Goal: Task Accomplishment & Management: Manage account settings

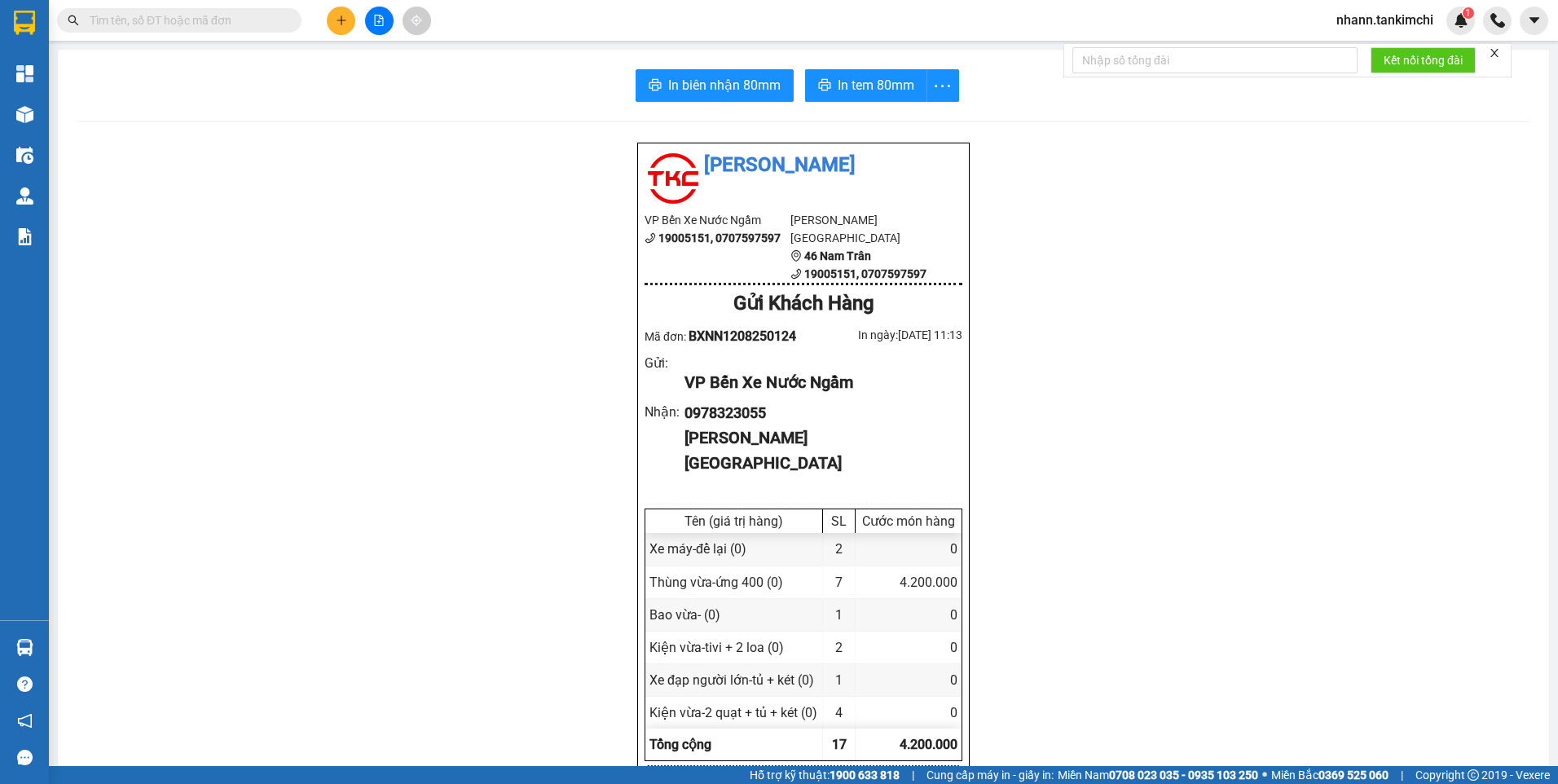
click at [166, 24] on input "text" at bounding box center [185, 20] width 193 height 18
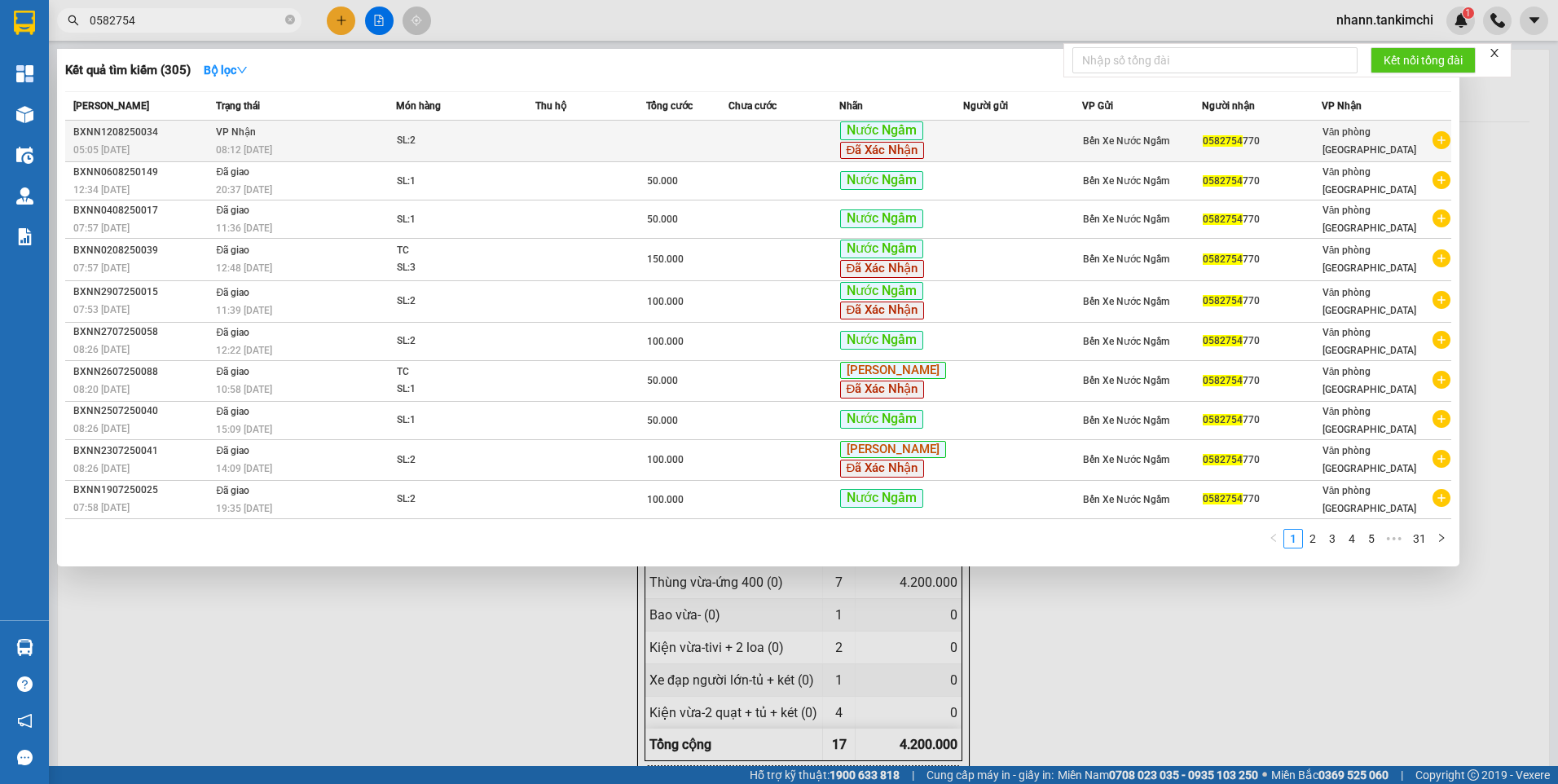
type input "0582754"
click at [493, 138] on div "SL: 2" at bounding box center [458, 140] width 122 height 18
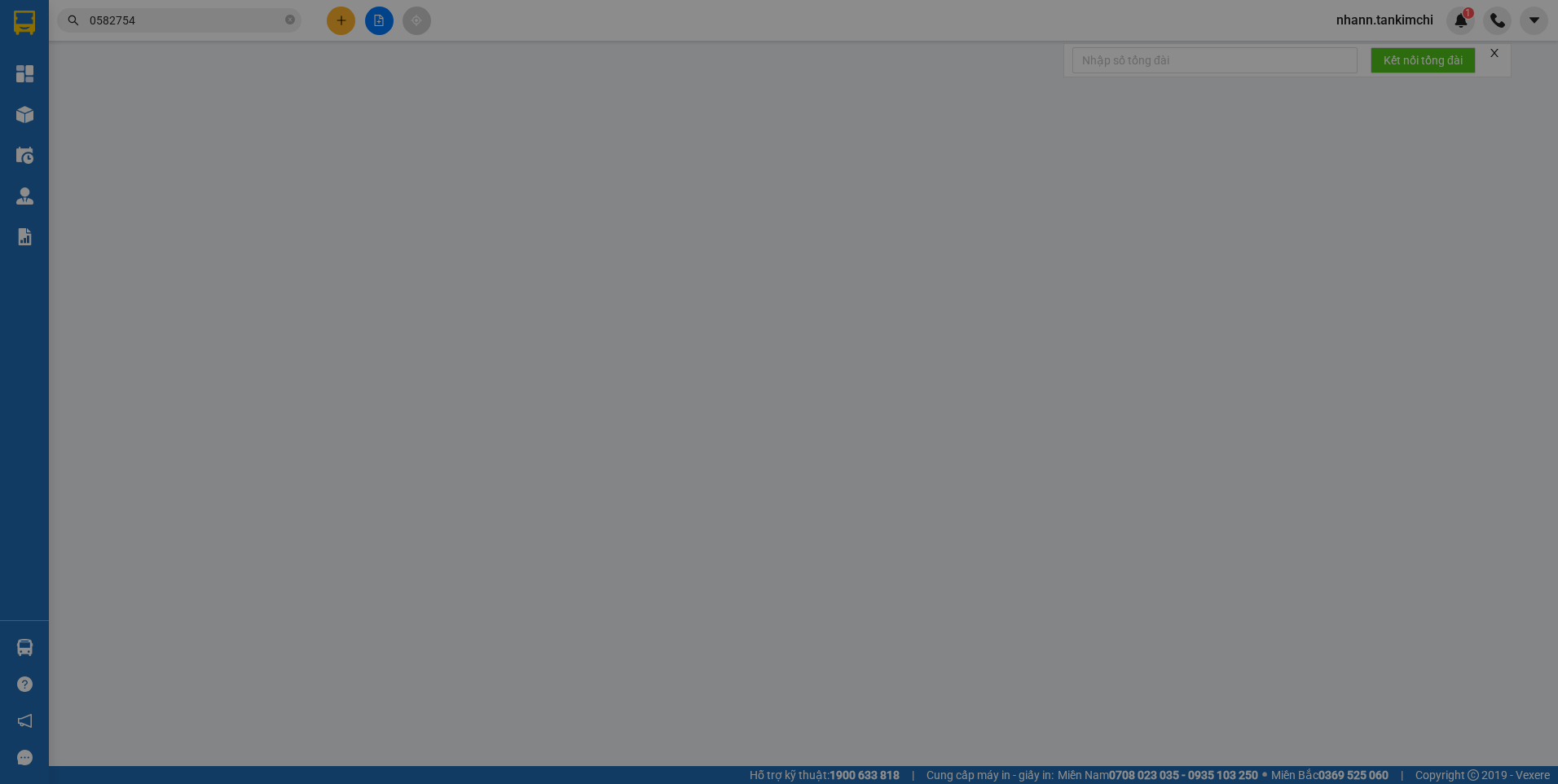
type input "0582754770"
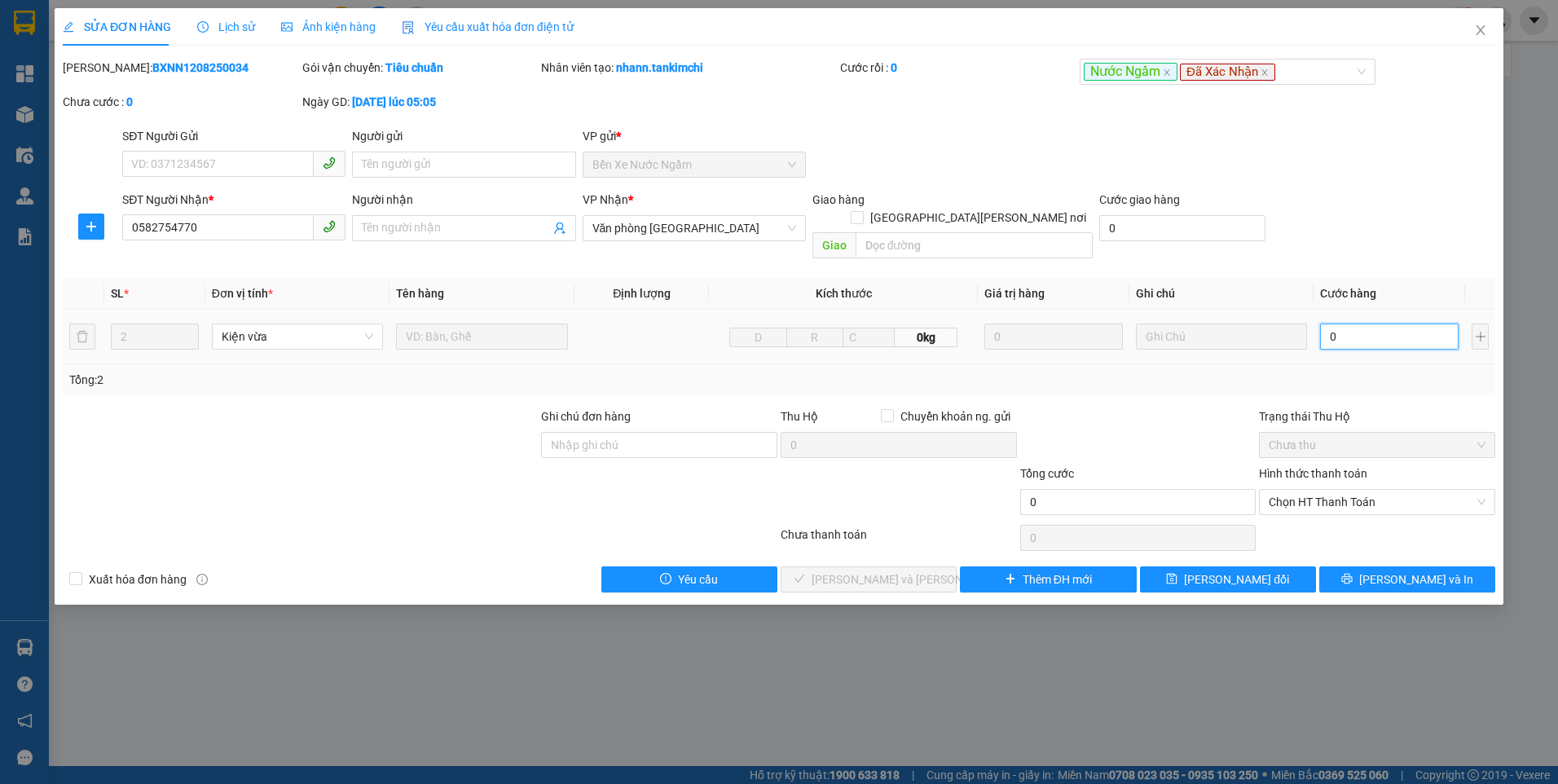
click at [1369, 324] on input "0" at bounding box center [1389, 337] width 139 height 26
type input "1"
type input "10"
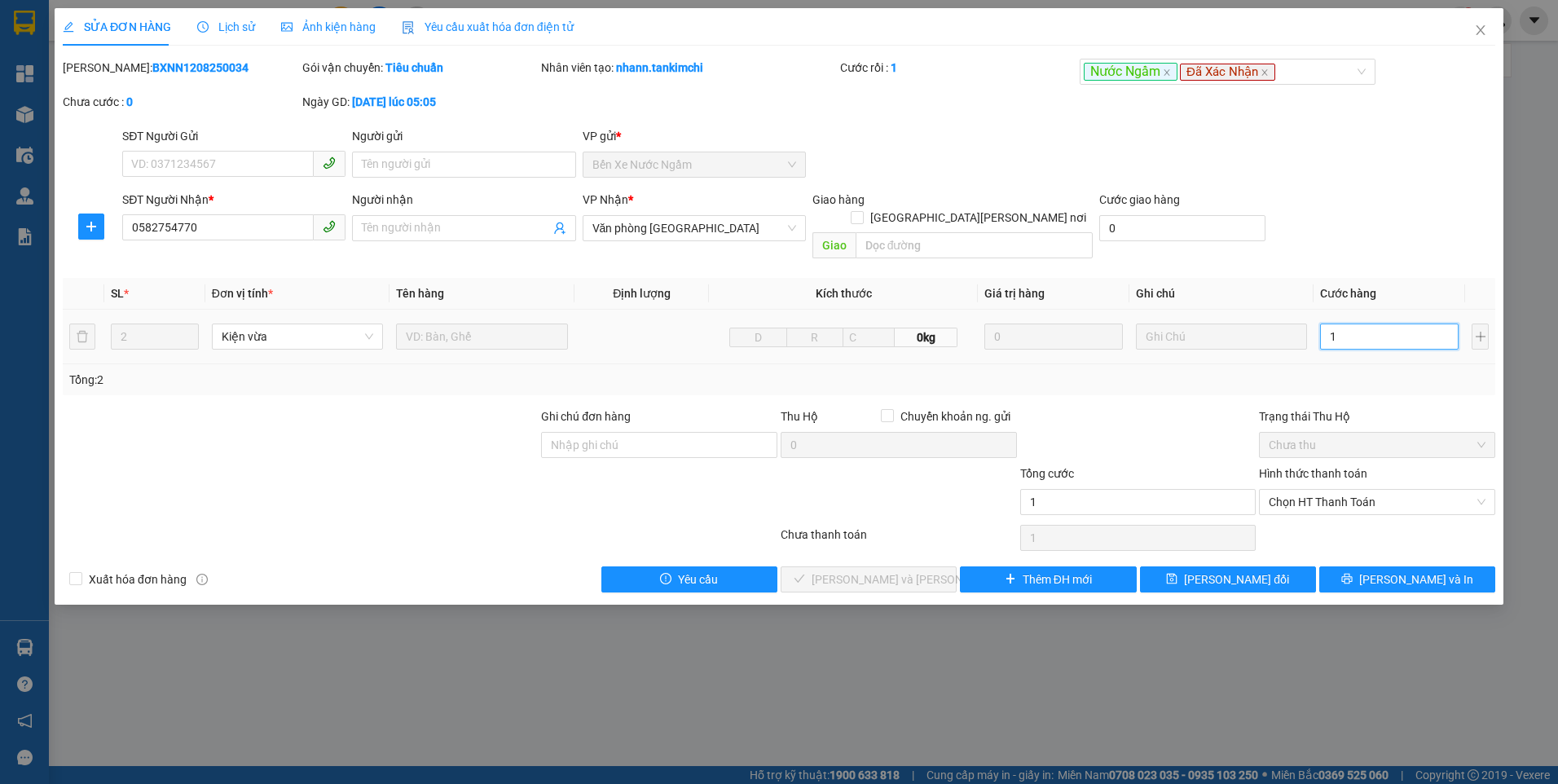
type input "10"
type input "100"
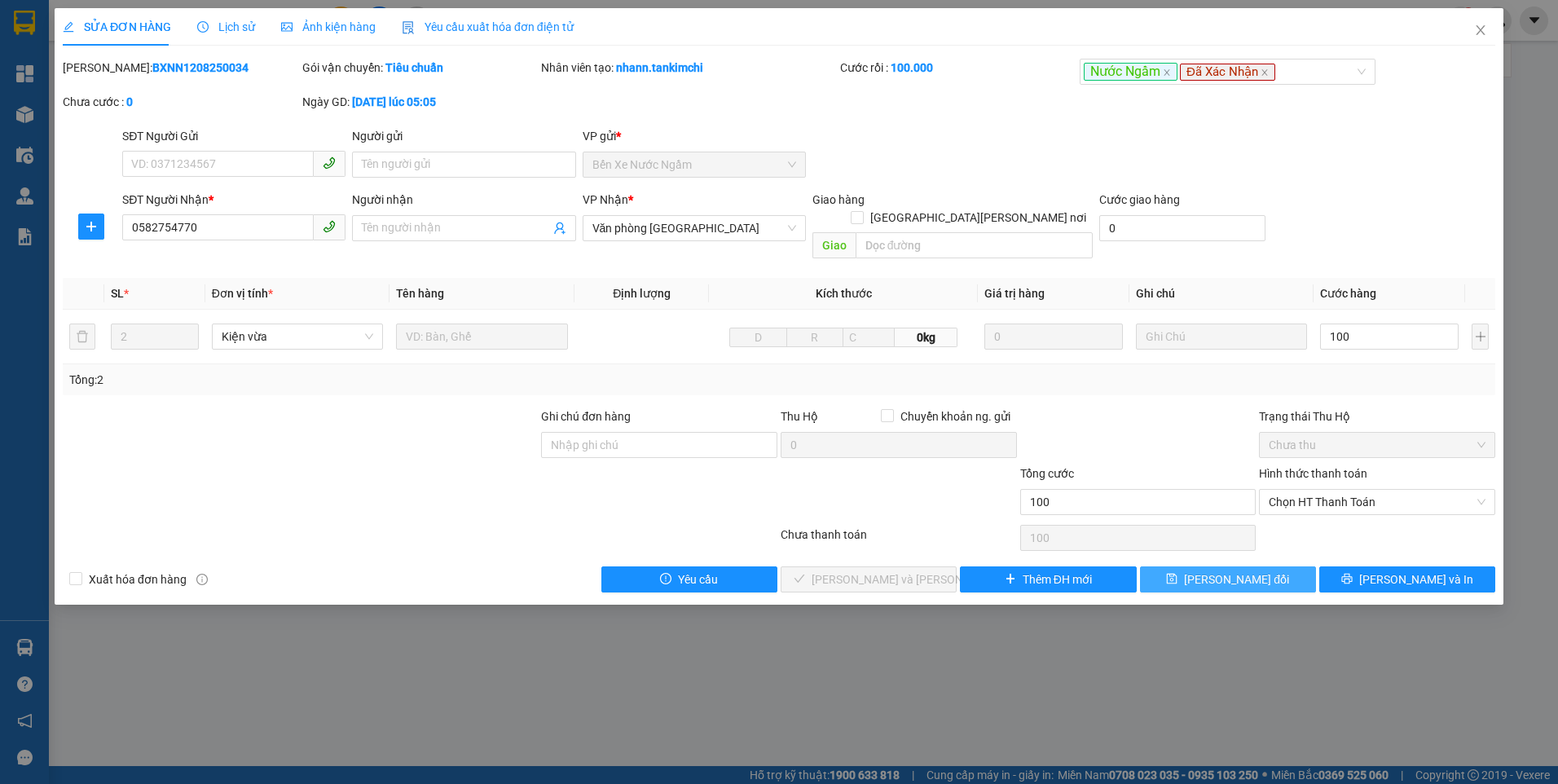
type input "100.000"
click at [1219, 570] on span "[PERSON_NAME] đổi" at bounding box center [1236, 578] width 105 height 18
